Goal: Find specific page/section: Find specific page/section

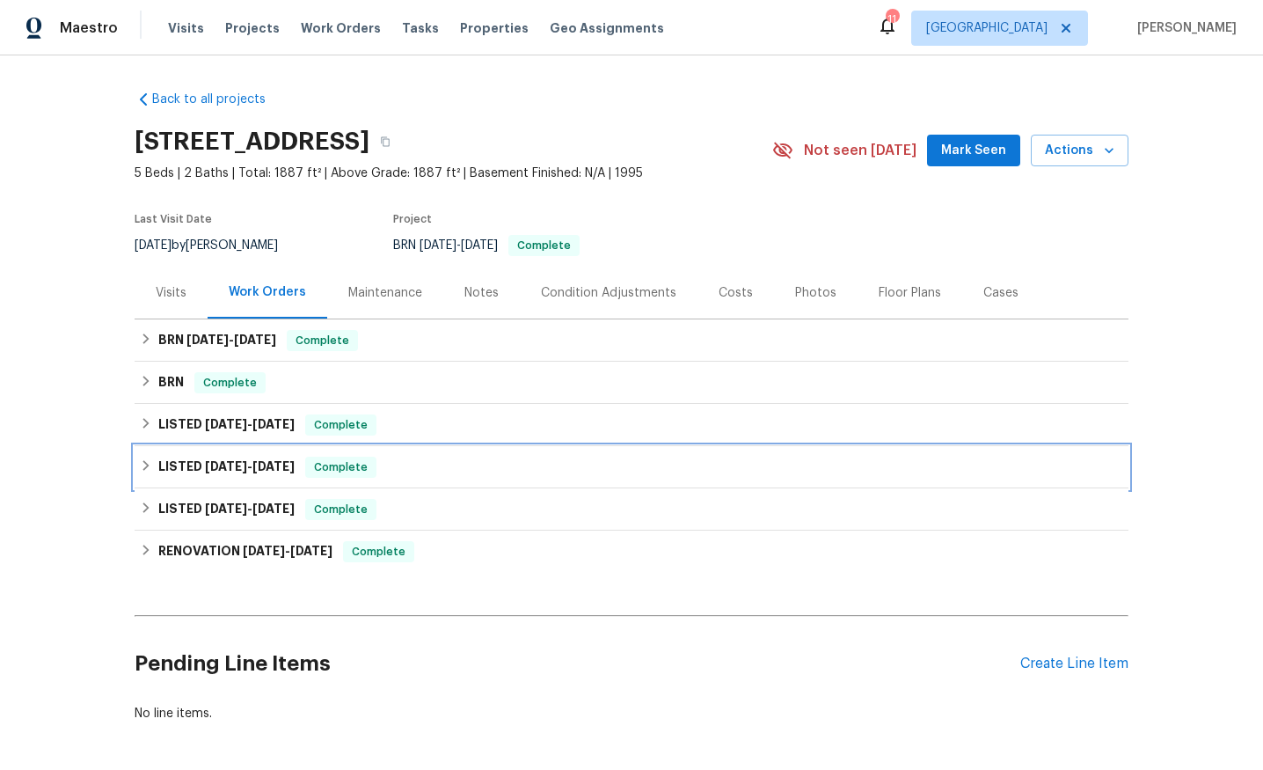
drag, startPoint x: 405, startPoint y: 463, endPoint x: 446, endPoint y: 460, distance: 41.4
click at [405, 463] on div "LISTED 10/3/22 - 10/21/22 Complete" at bounding box center [631, 467] width 983 height 21
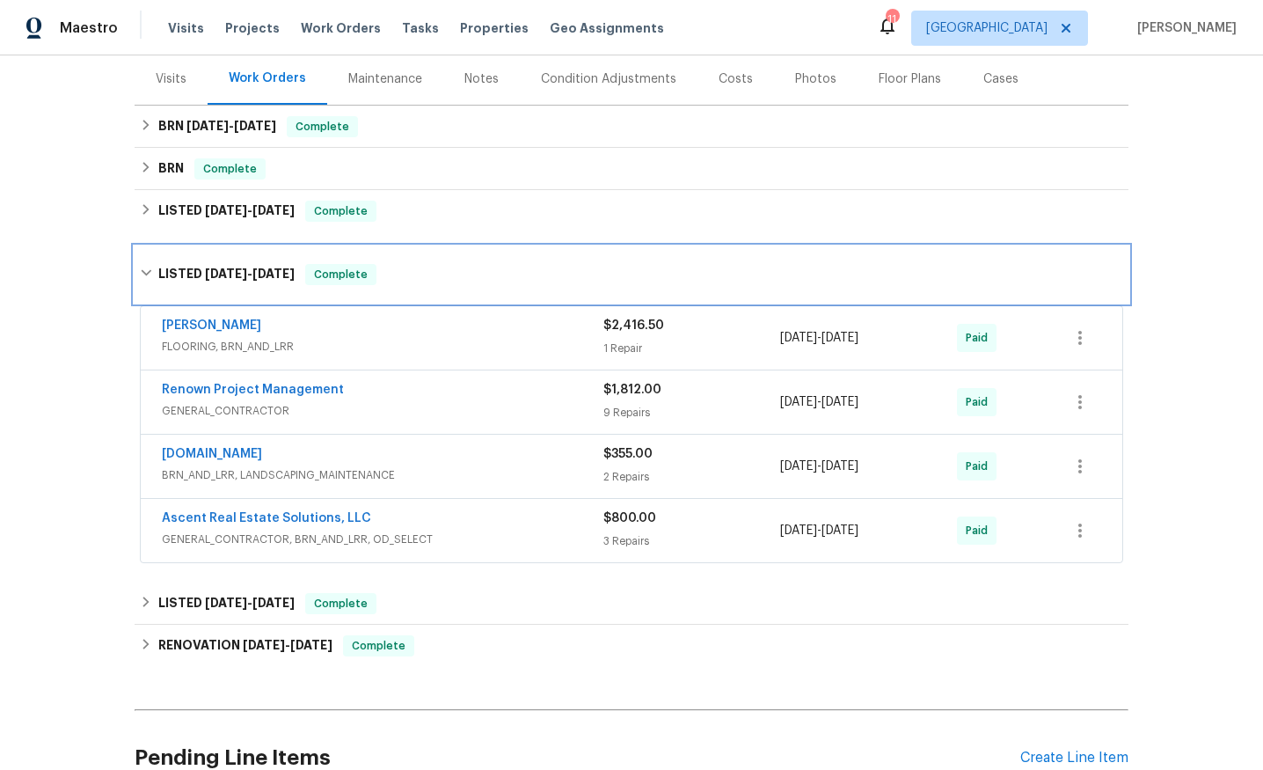
scroll to position [215, 0]
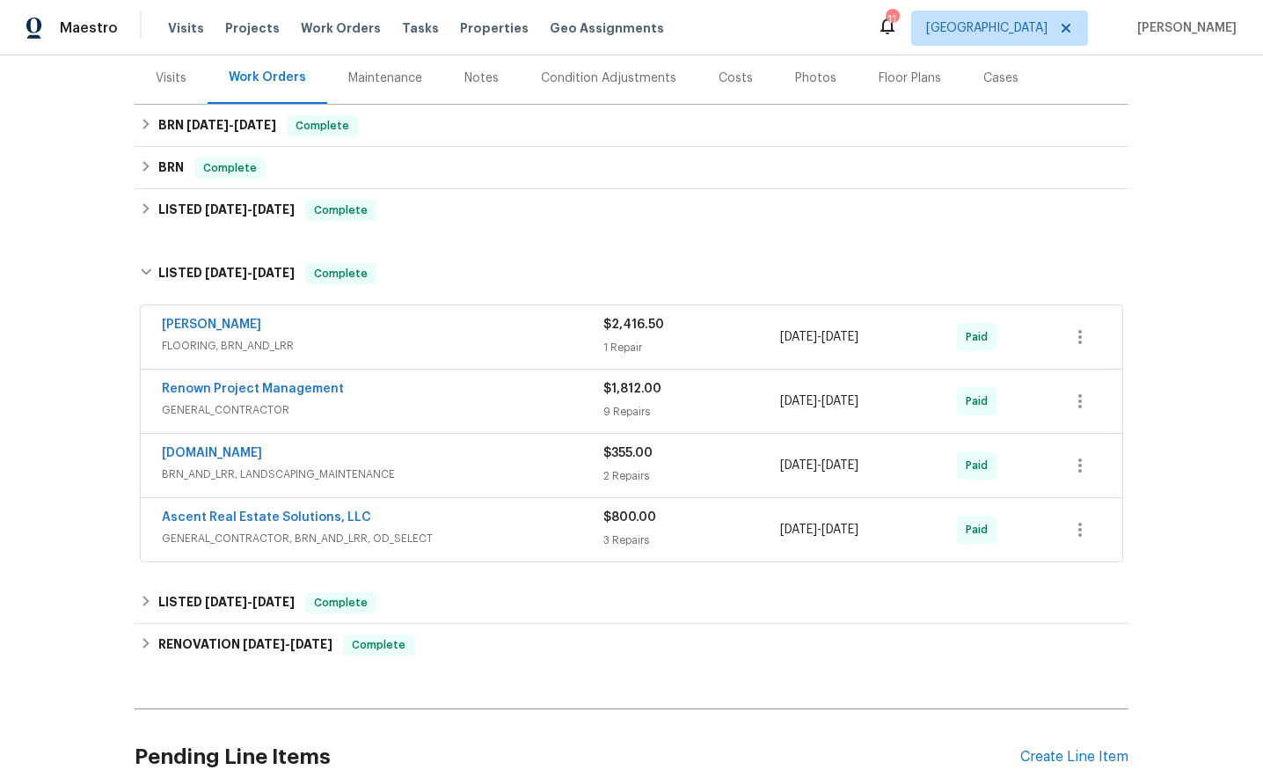
click at [485, 537] on span "GENERAL_CONTRACTOR, BRN_AND_LRR, OD_SELECT" at bounding box center [383, 539] width 442 height 18
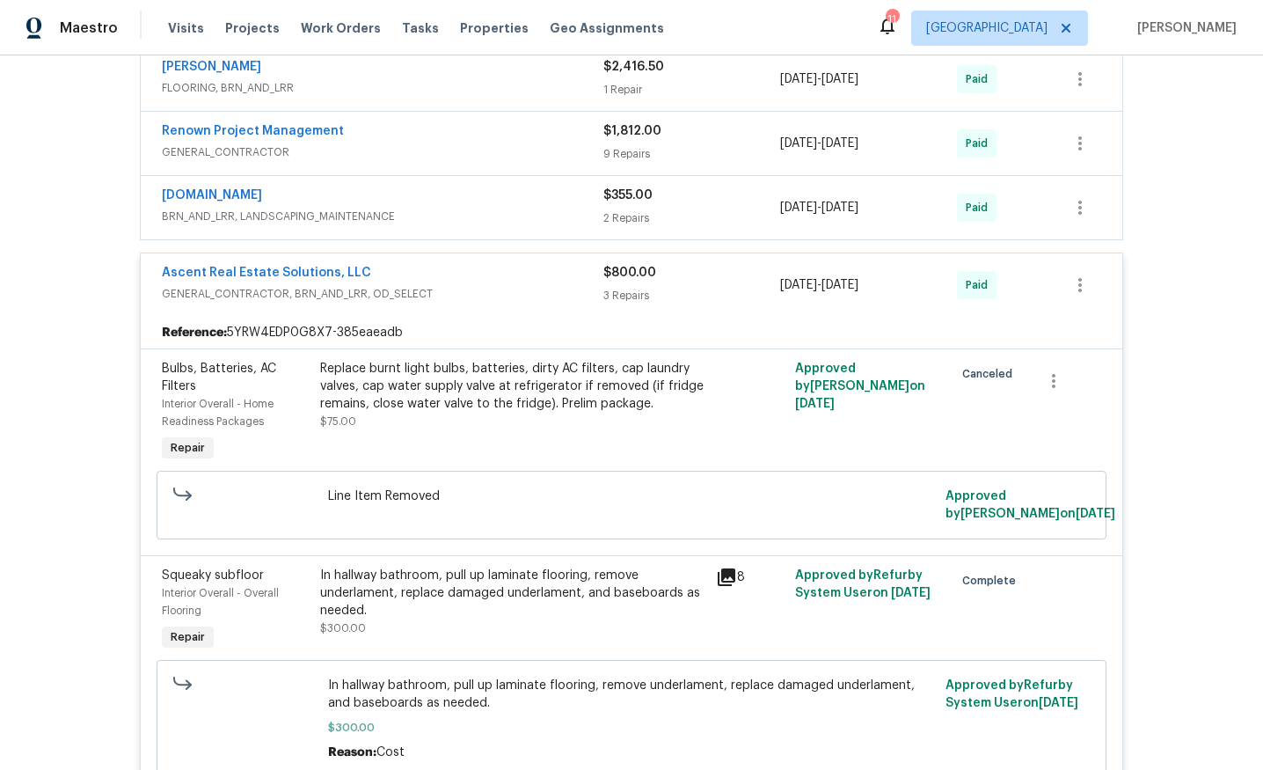
scroll to position [537, 0]
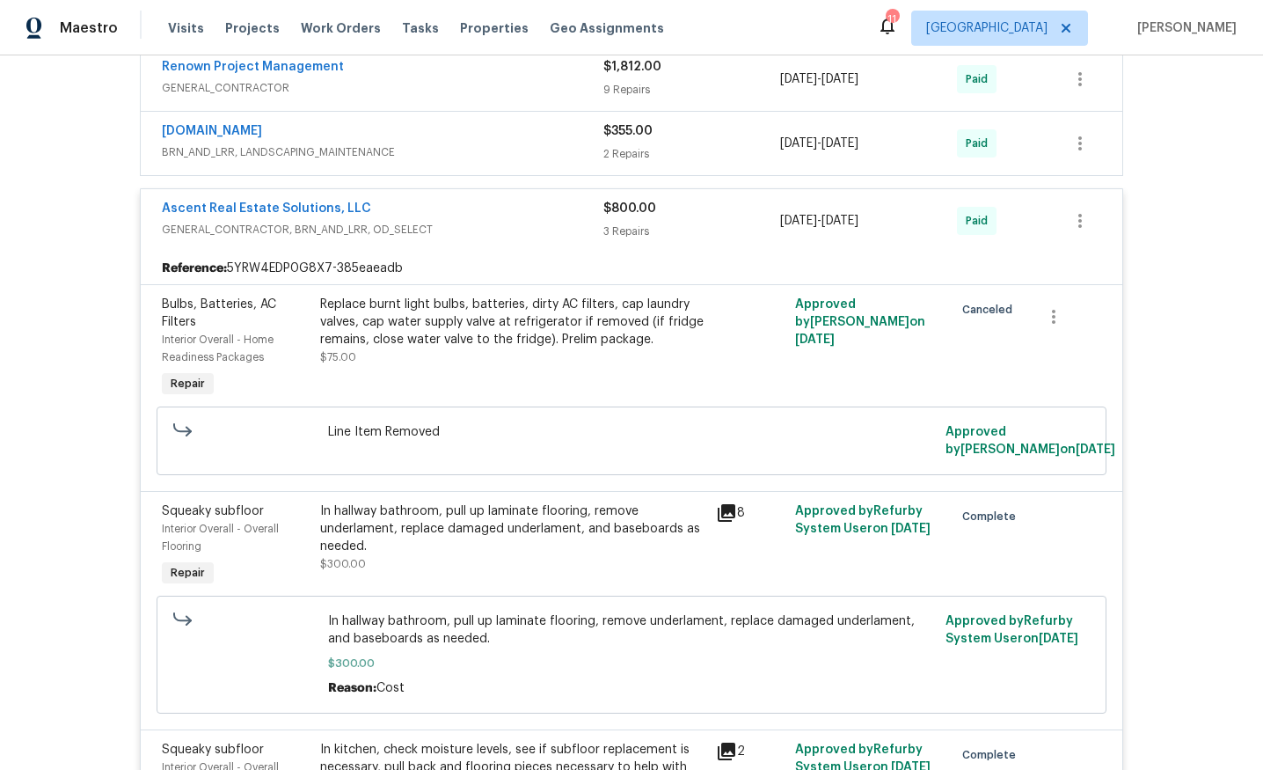
click at [440, 214] on div "Ascent Real Estate Solutions, LLC" at bounding box center [383, 210] width 442 height 21
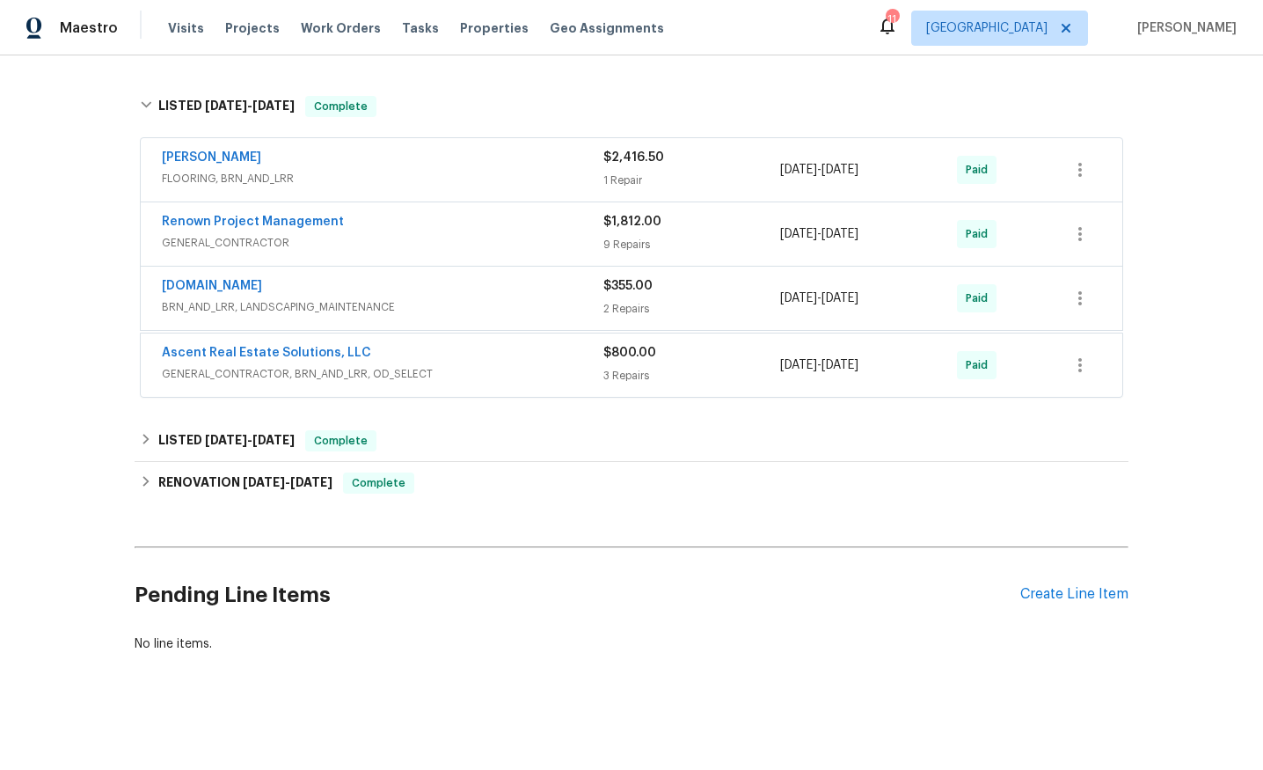
scroll to position [380, 0]
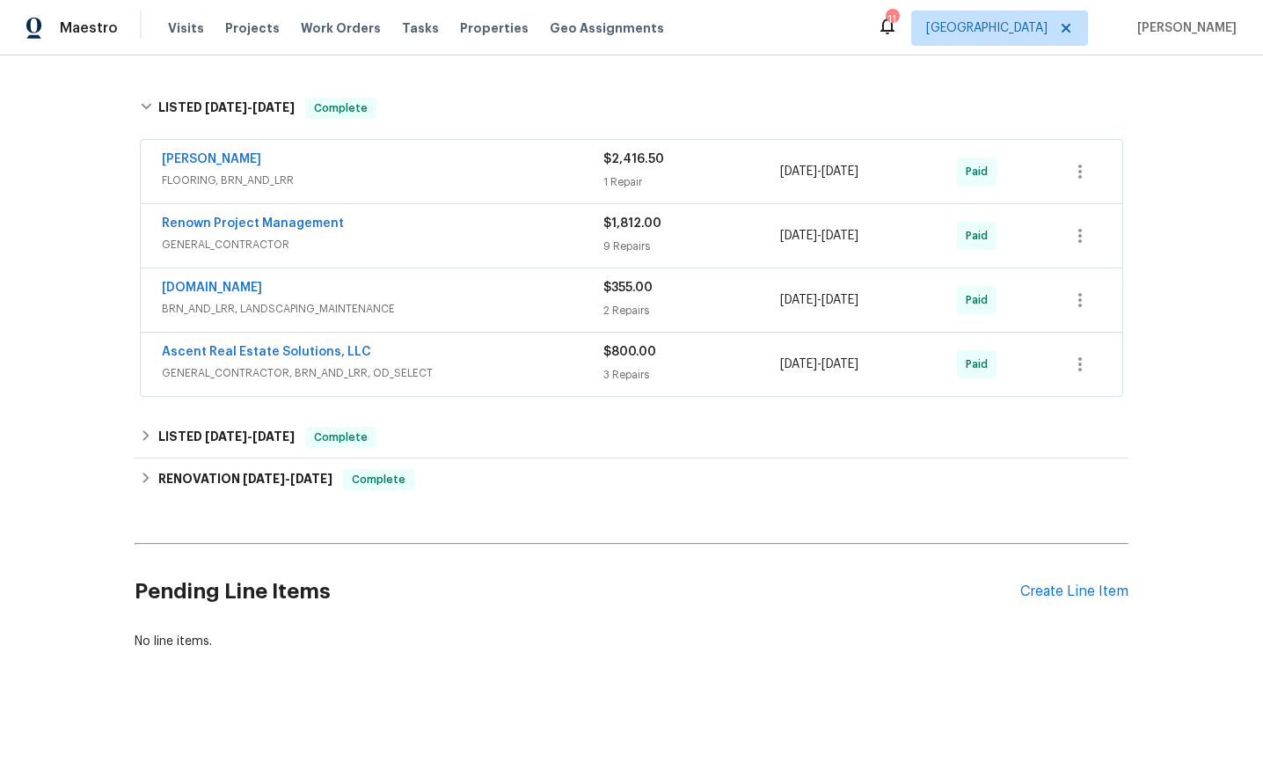
click at [454, 357] on div "Ascent Real Estate Solutions, LLC" at bounding box center [383, 353] width 442 height 21
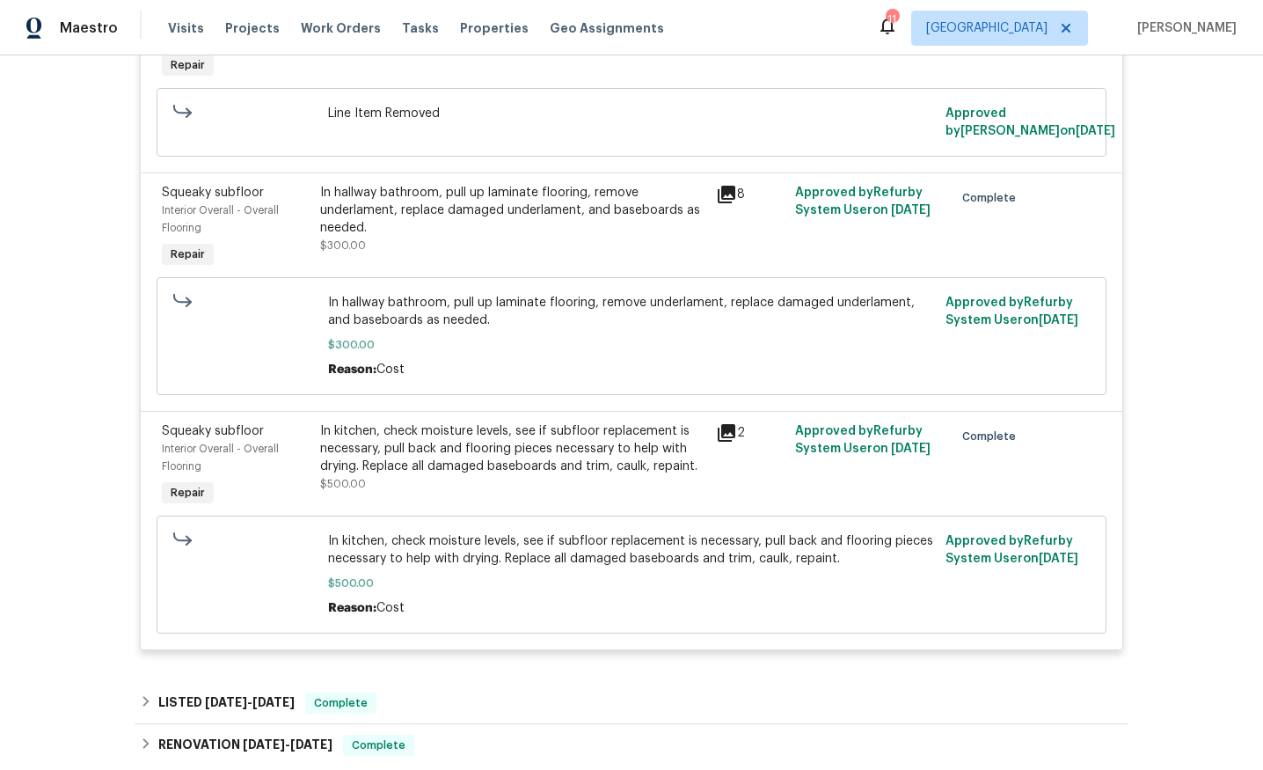
scroll to position [863, 0]
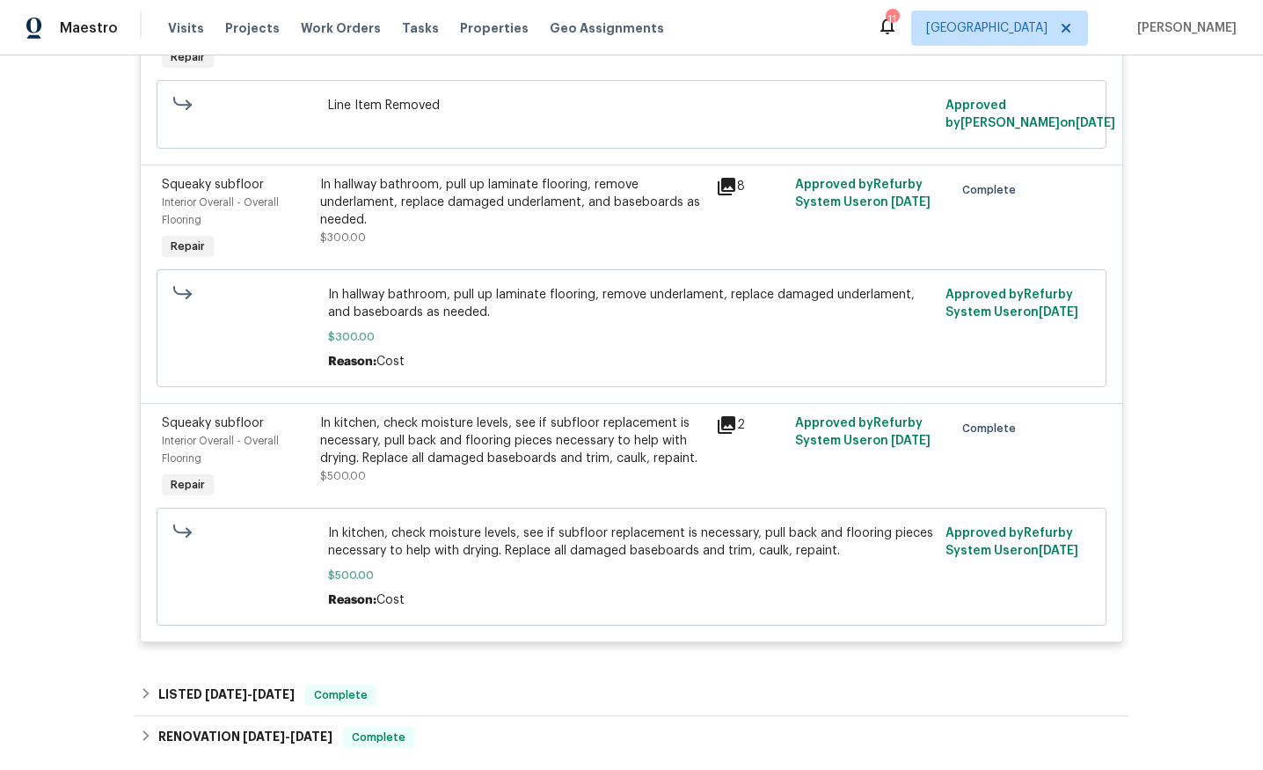
click at [739, 429] on div "2" at bounding box center [750, 424] width 69 height 21
click at [727, 425] on icon at bounding box center [727, 425] width 18 height 18
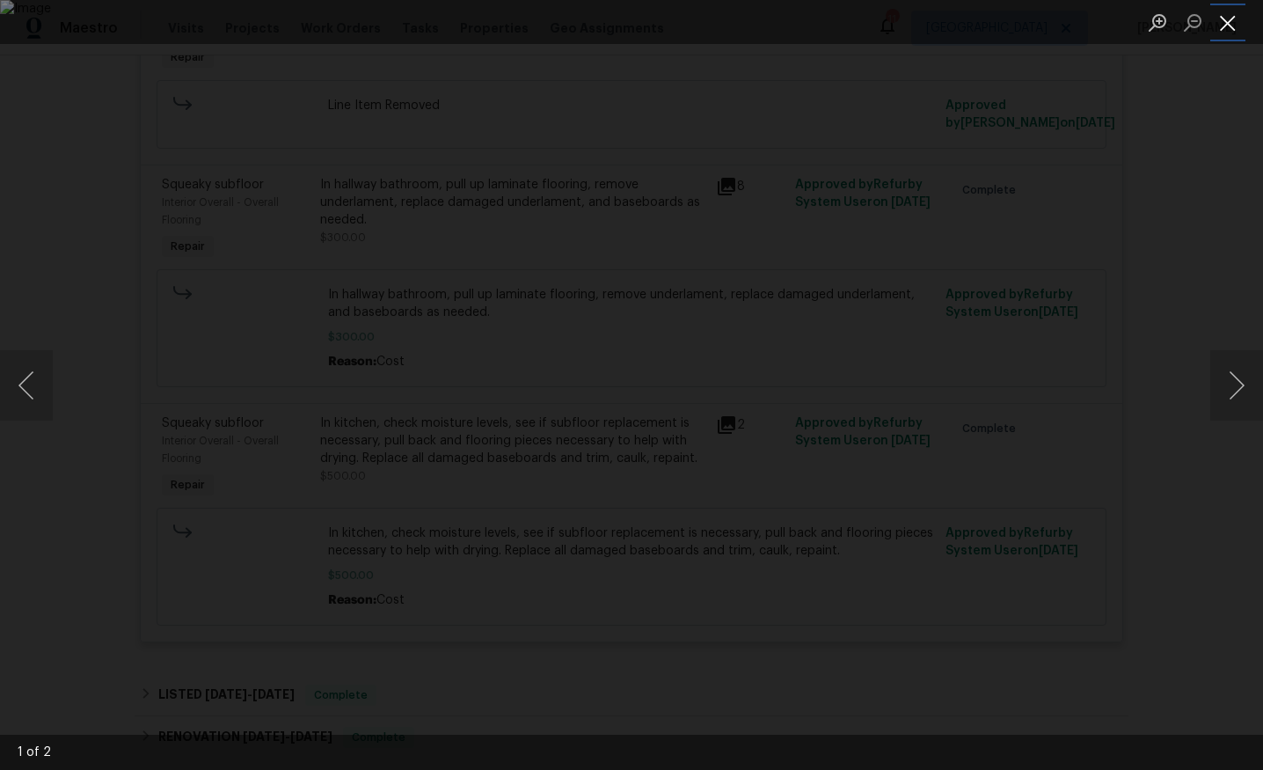
click at [1225, 31] on button "Close lightbox" at bounding box center [1227, 22] width 35 height 31
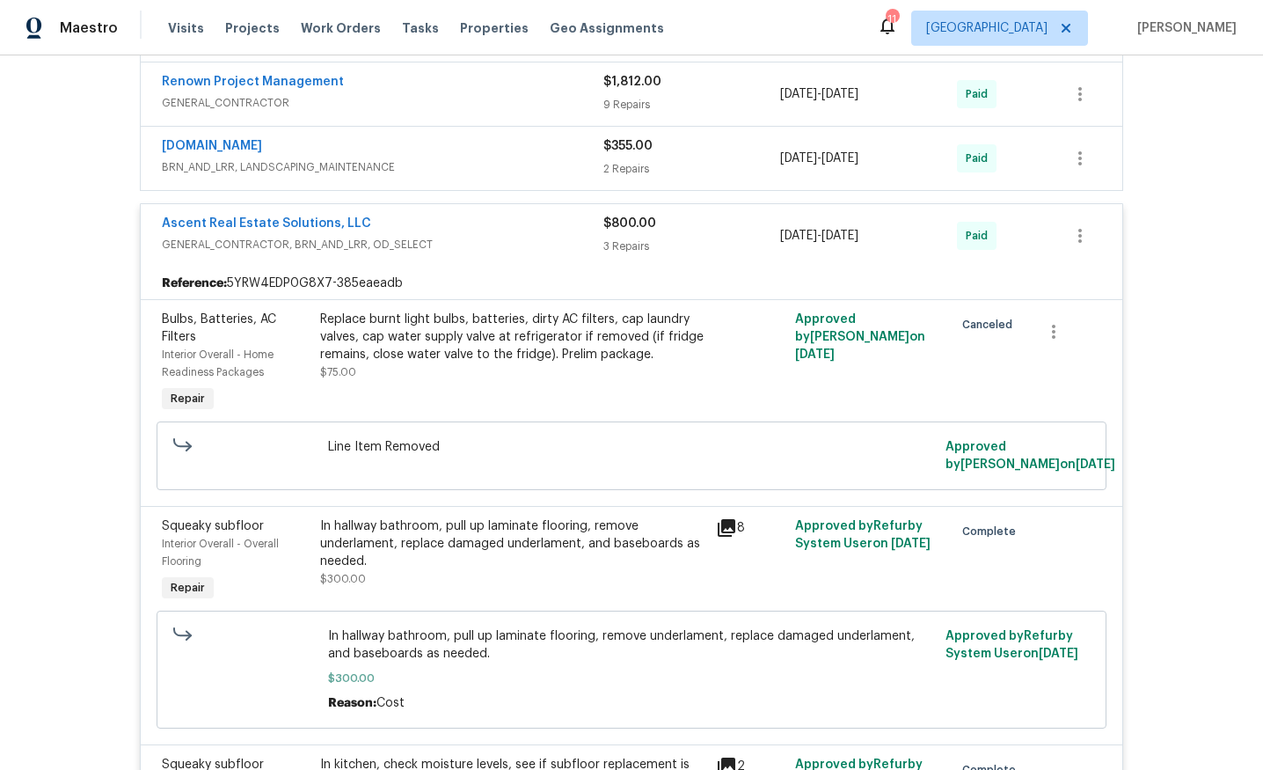
click at [531, 246] on span "GENERAL_CONTRACTOR, BRN_AND_LRR, OD_SELECT" at bounding box center [383, 245] width 442 height 18
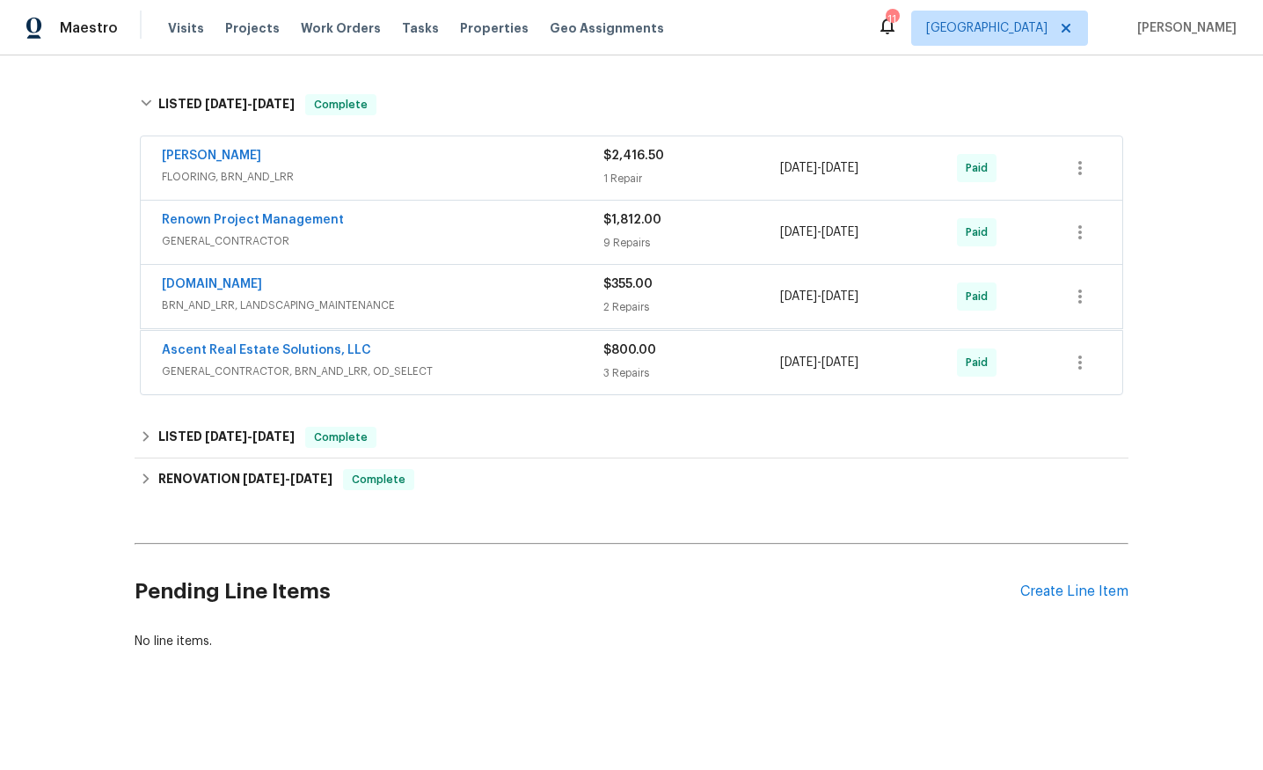
scroll to position [380, 0]
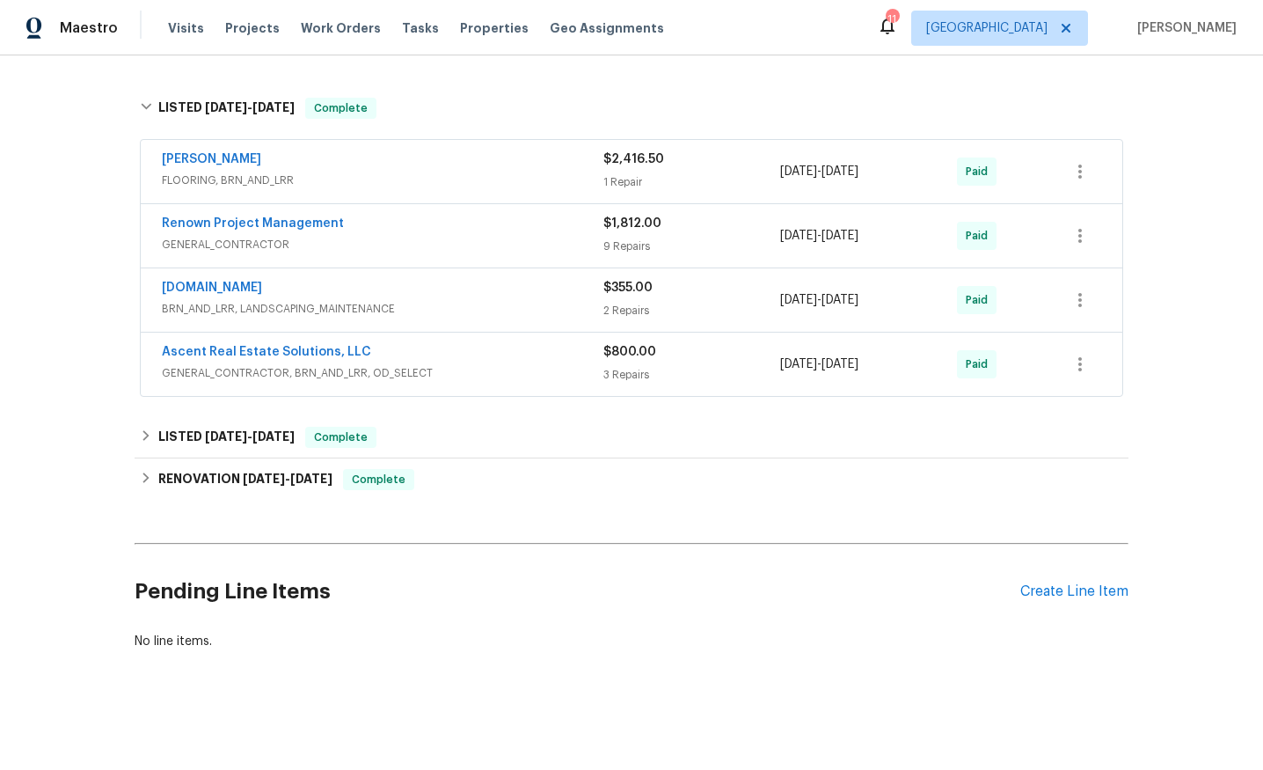
click at [517, 230] on div "Renown Project Management" at bounding box center [383, 225] width 442 height 21
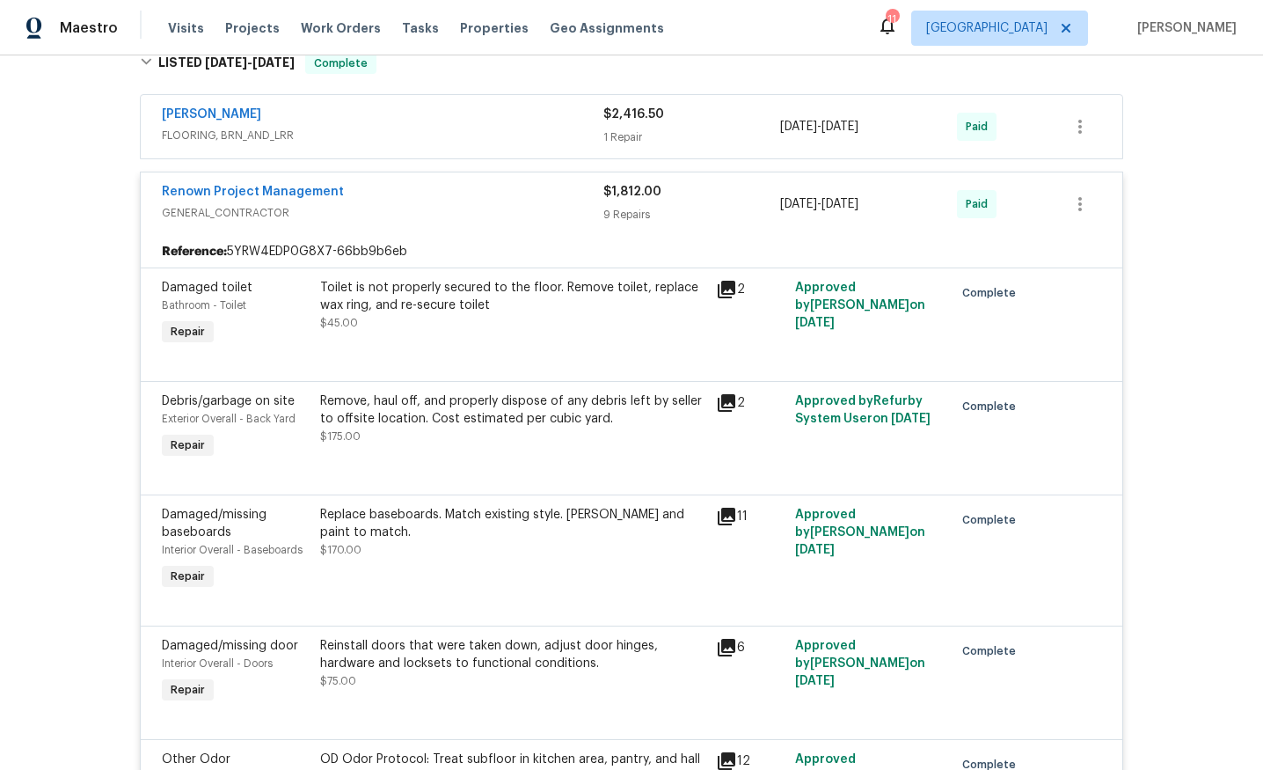
scroll to position [455, 0]
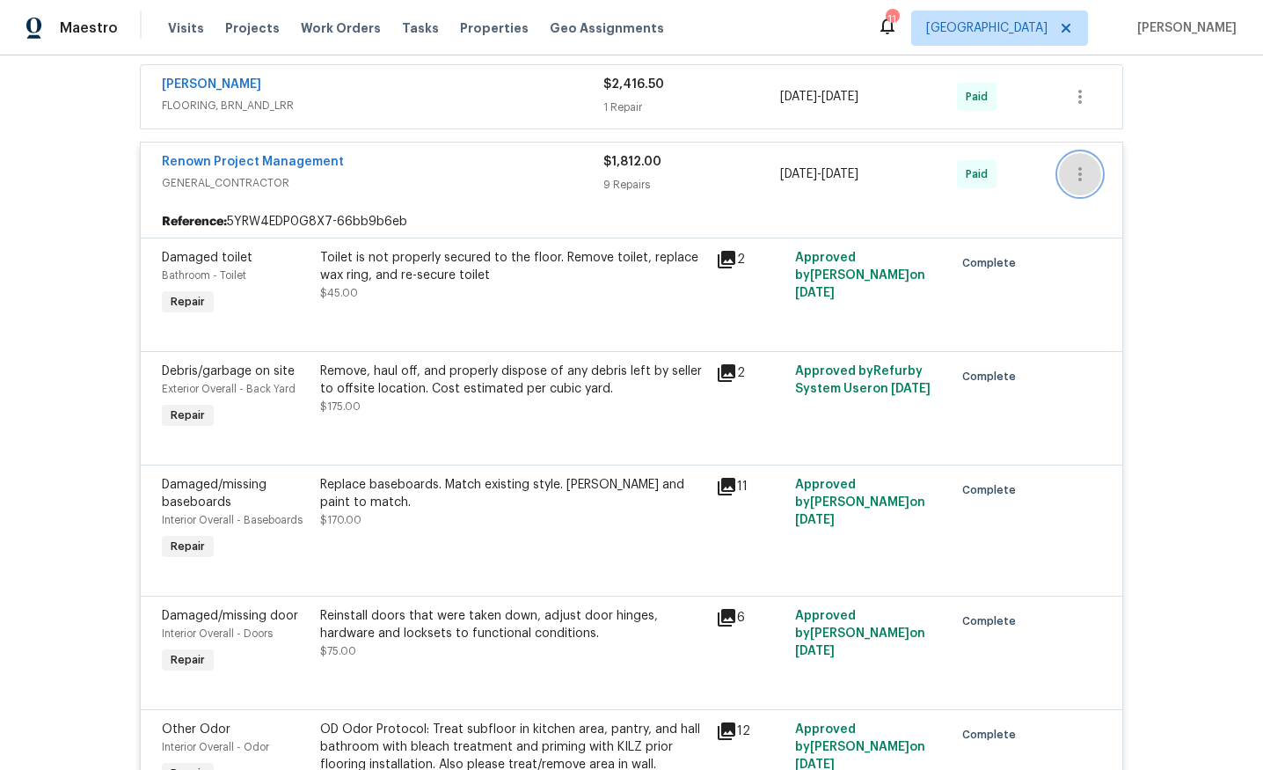
click at [1081, 175] on icon "button" at bounding box center [1080, 174] width 21 height 21
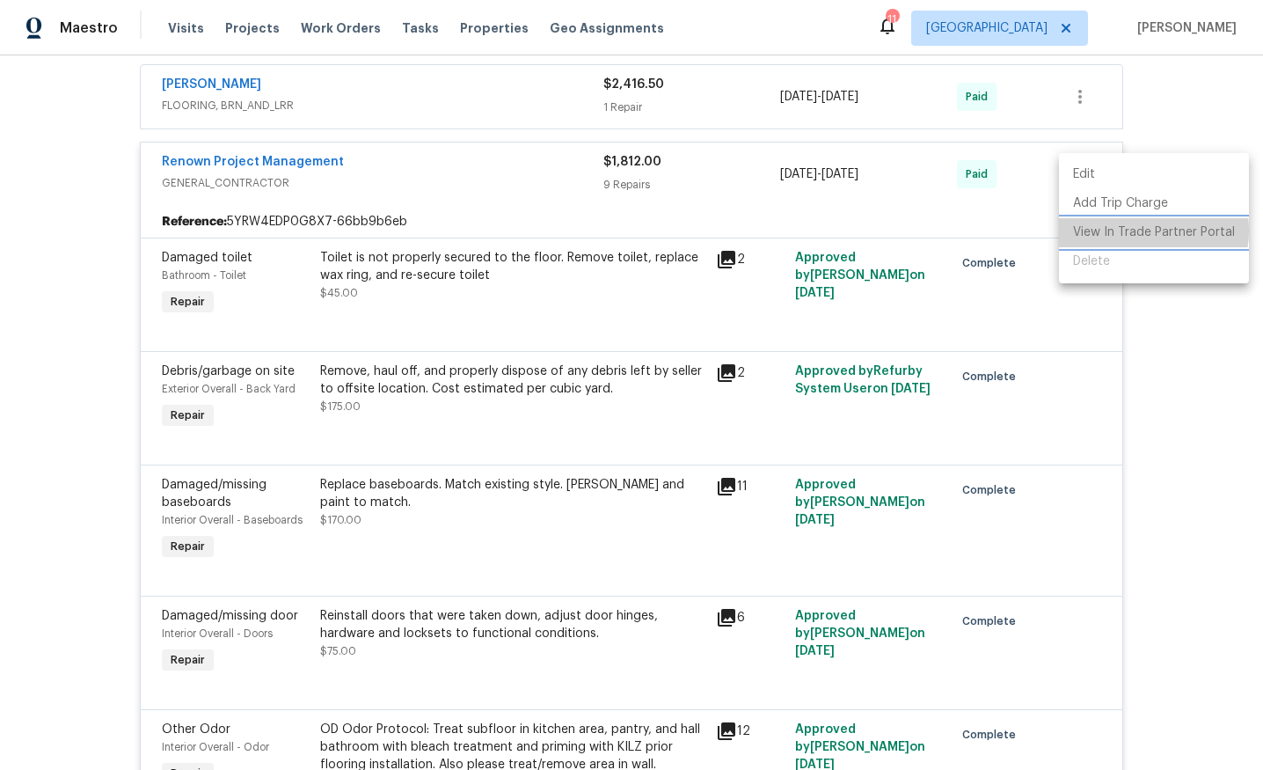
click at [1136, 230] on li "View In Trade Partner Portal" at bounding box center [1154, 232] width 190 height 29
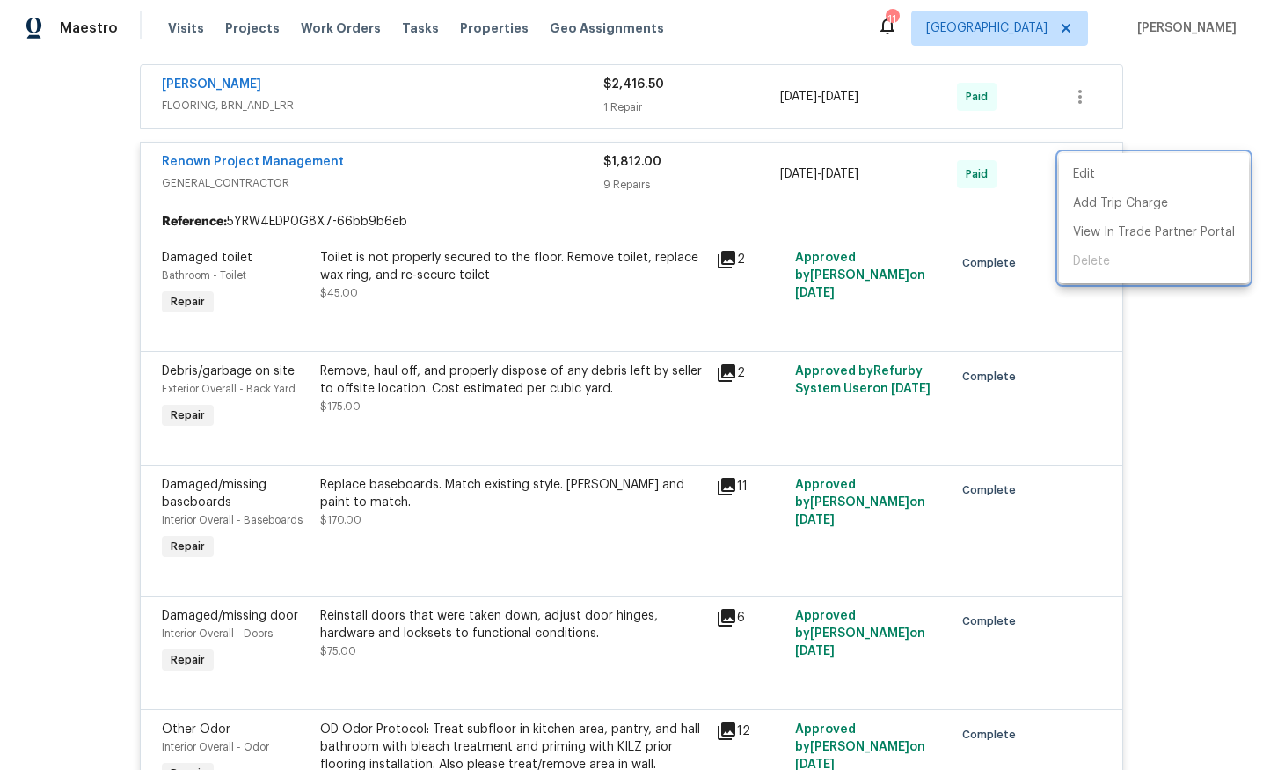
click at [508, 172] on div at bounding box center [631, 385] width 1263 height 770
